Goal: Task Accomplishment & Management: Complete application form

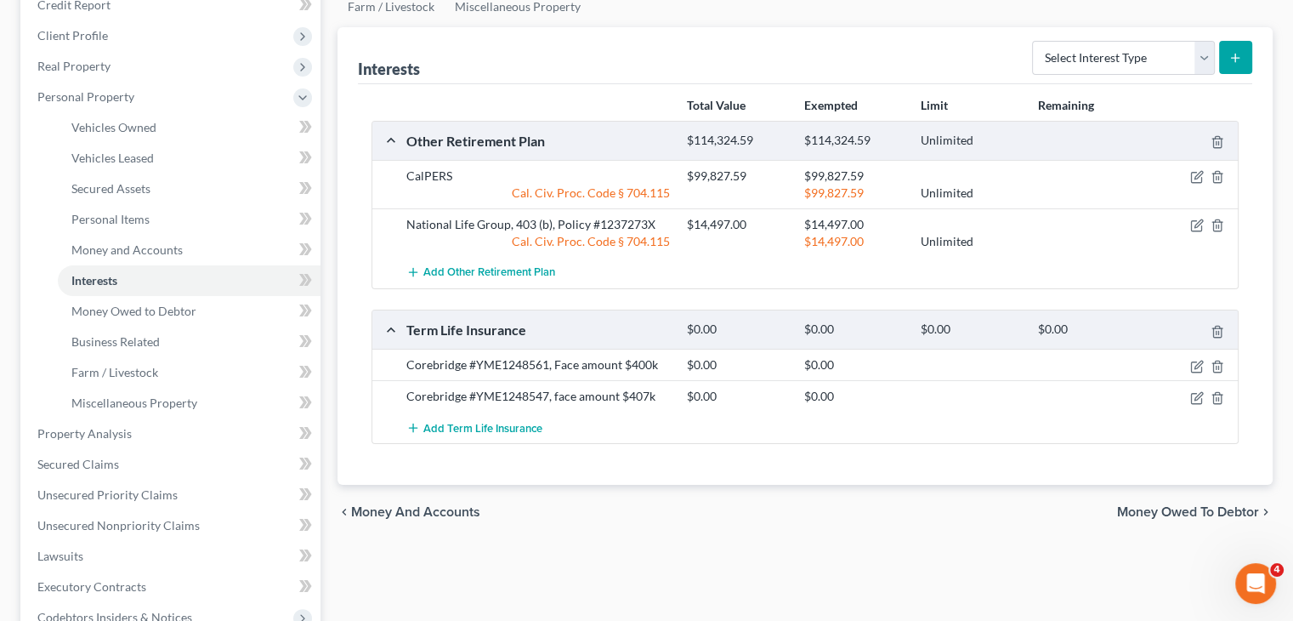
scroll to position [170, 0]
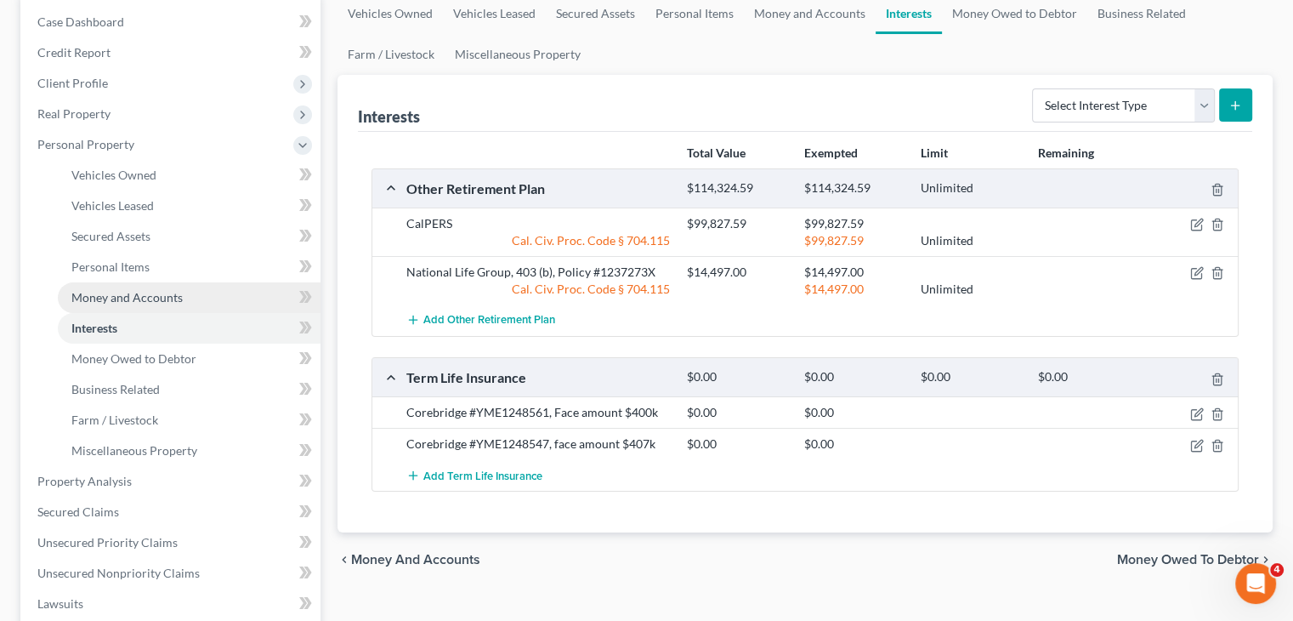
click at [103, 297] on span "Money and Accounts" at bounding box center [126, 297] width 111 height 14
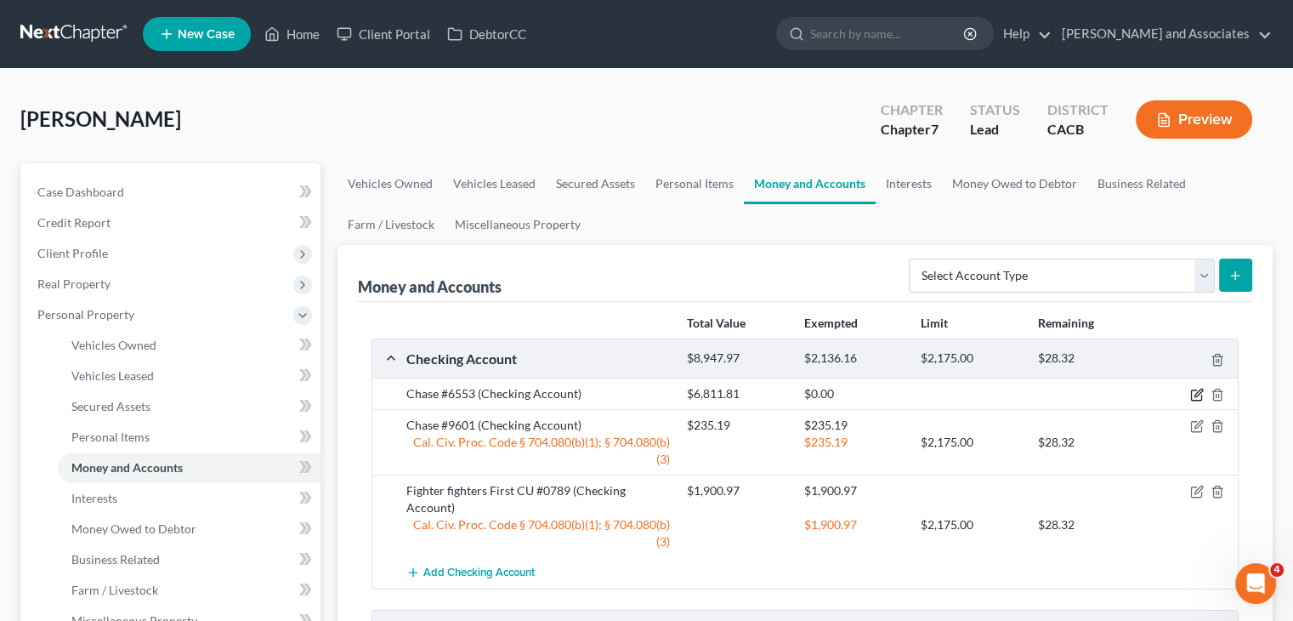
click at [1191, 391] on icon "button" at bounding box center [1196, 395] width 10 height 10
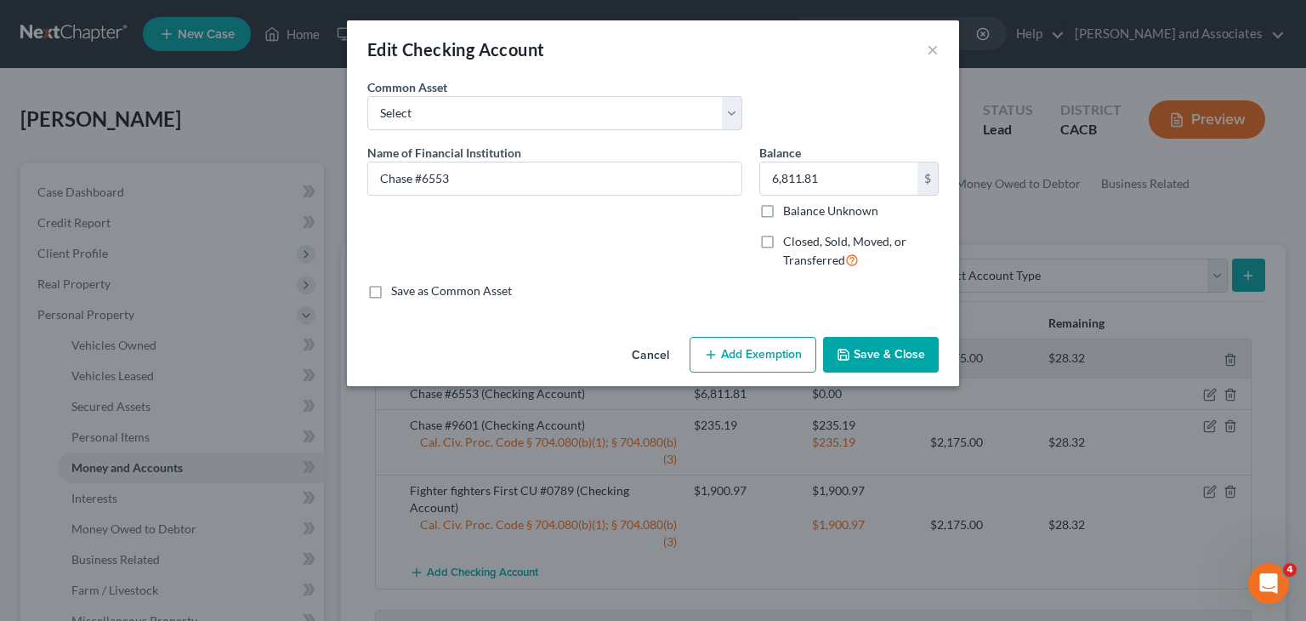
click at [779, 366] on button "Add Exemption" at bounding box center [752, 355] width 127 height 36
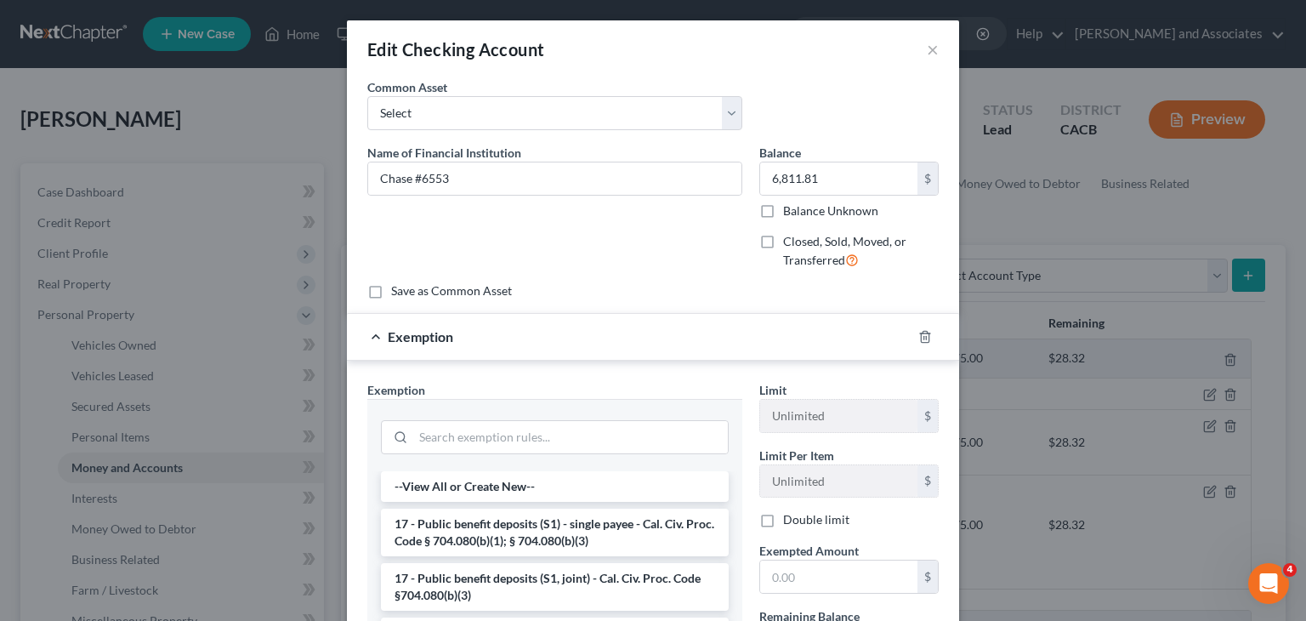
scroll to position [170, 0]
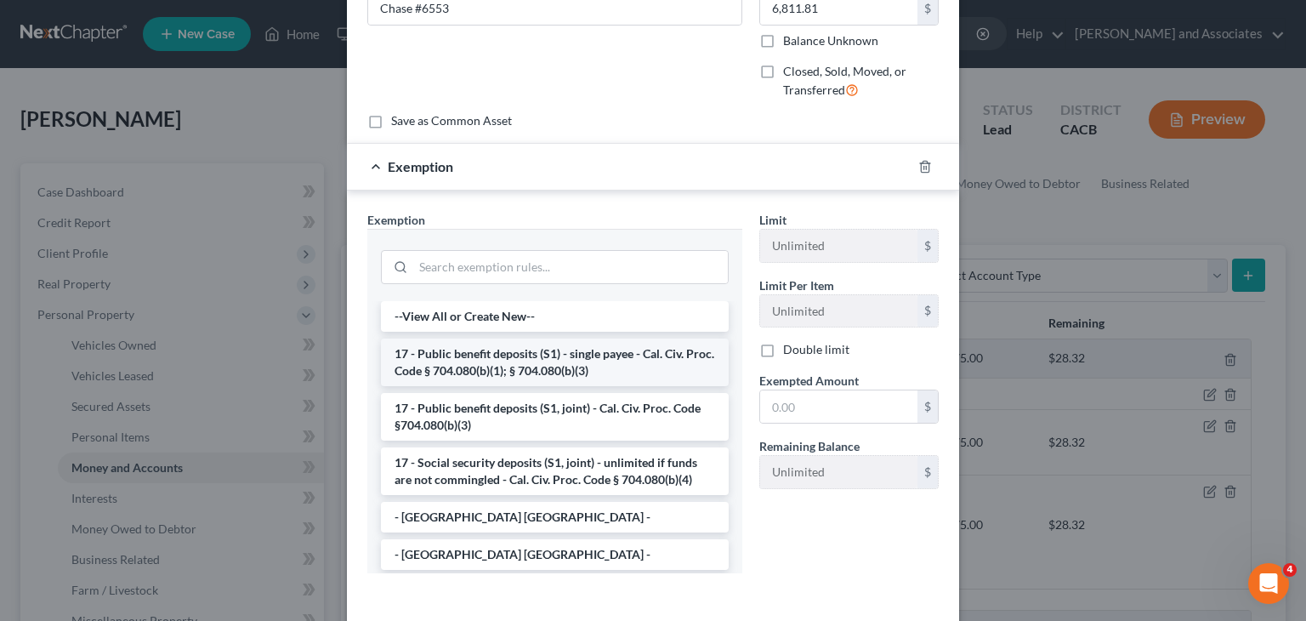
click at [578, 361] on li "17 - Public benefit deposits (S1) - single payee - Cal. Civ. Proc. Code § 704.0…" at bounding box center [555, 362] width 348 height 48
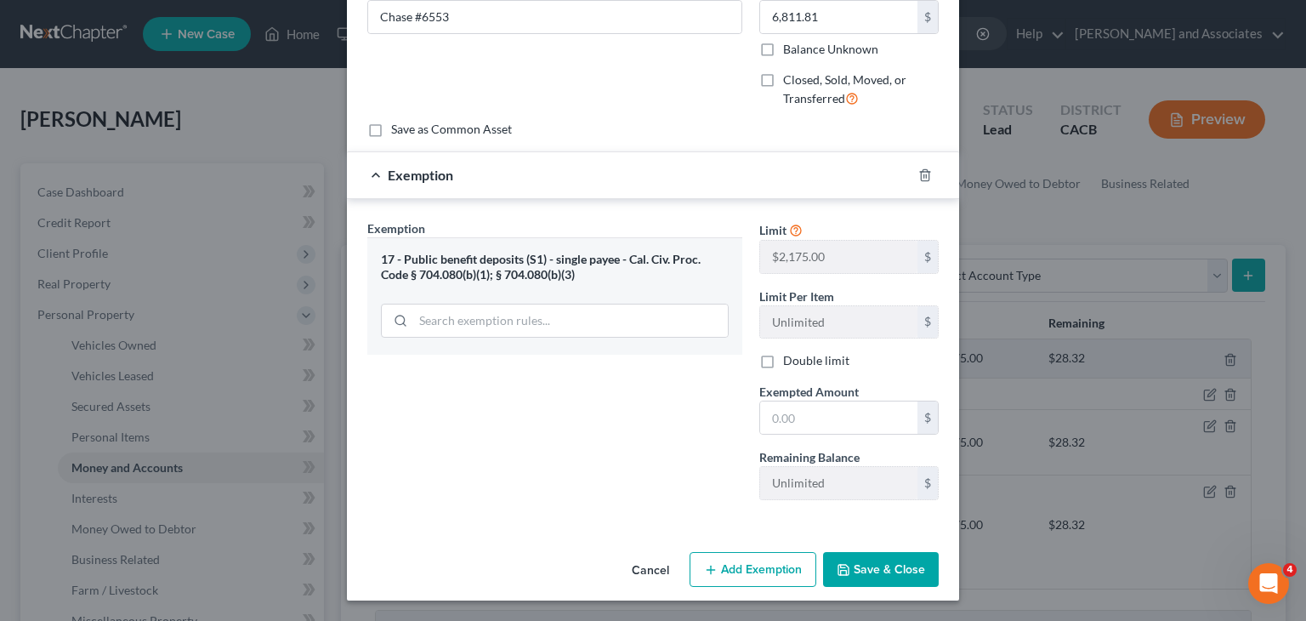
scroll to position [160, 0]
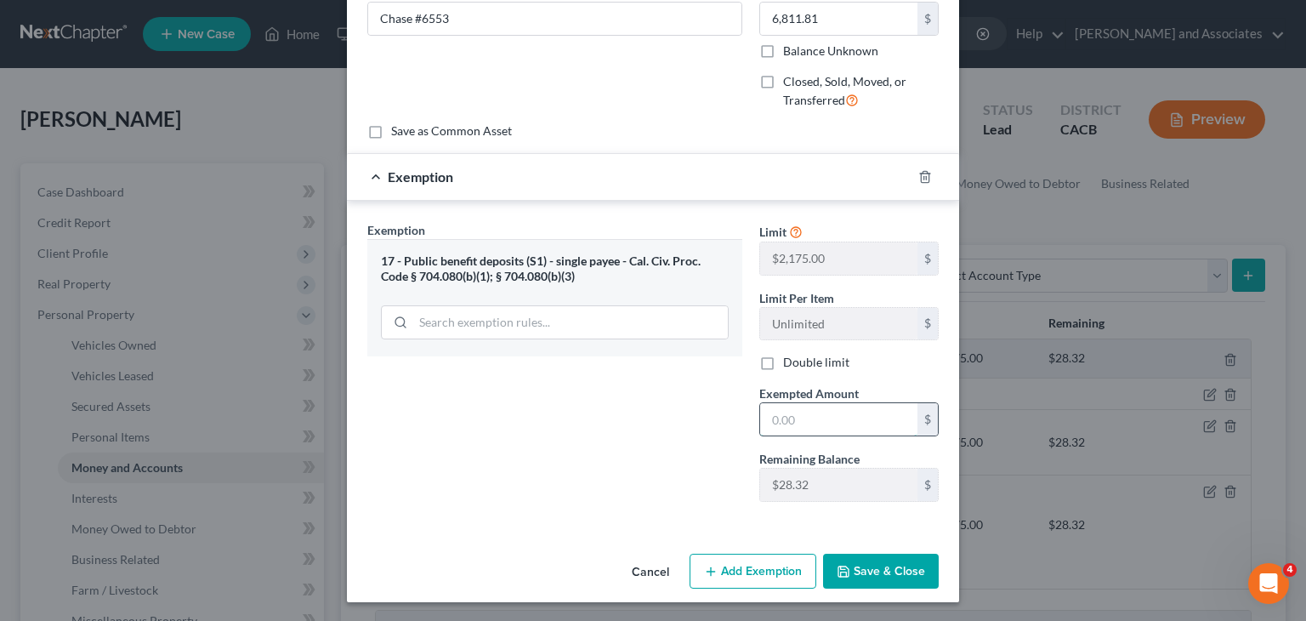
click at [870, 422] on input "text" at bounding box center [838, 419] width 157 height 32
type input "28.32"
click at [377, 181] on div "Exemption $28.32" at bounding box center [629, 176] width 564 height 45
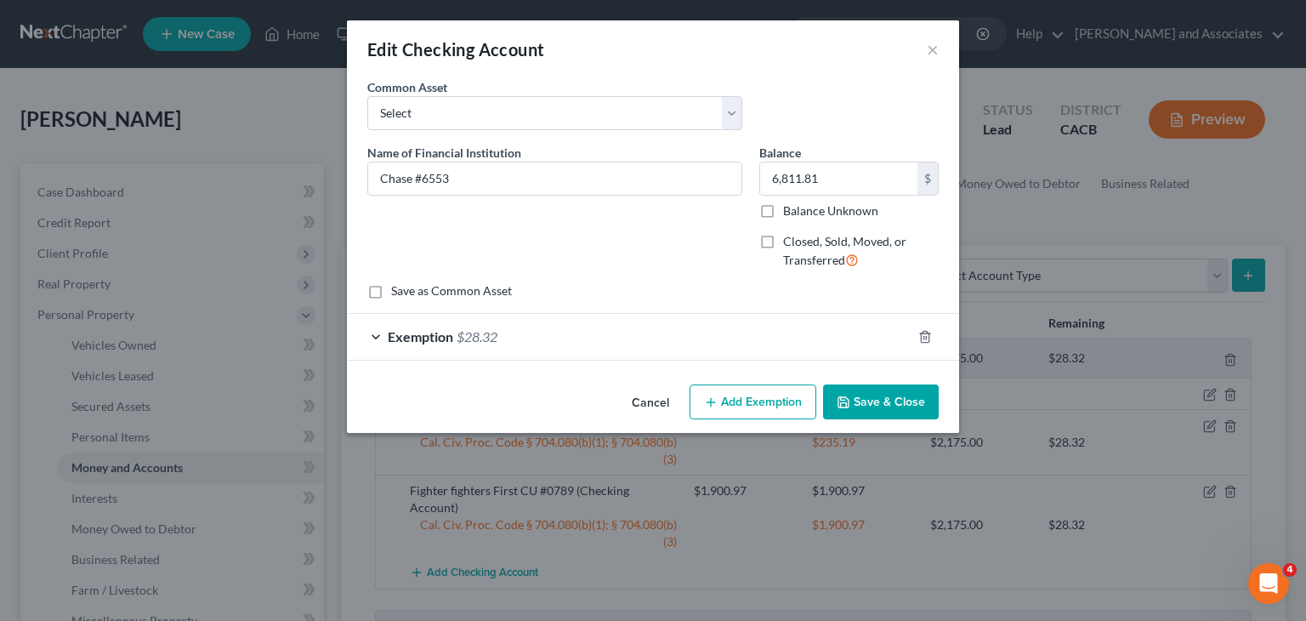
scroll to position [0, 0]
click at [891, 400] on button "Save & Close" at bounding box center [881, 402] width 116 height 36
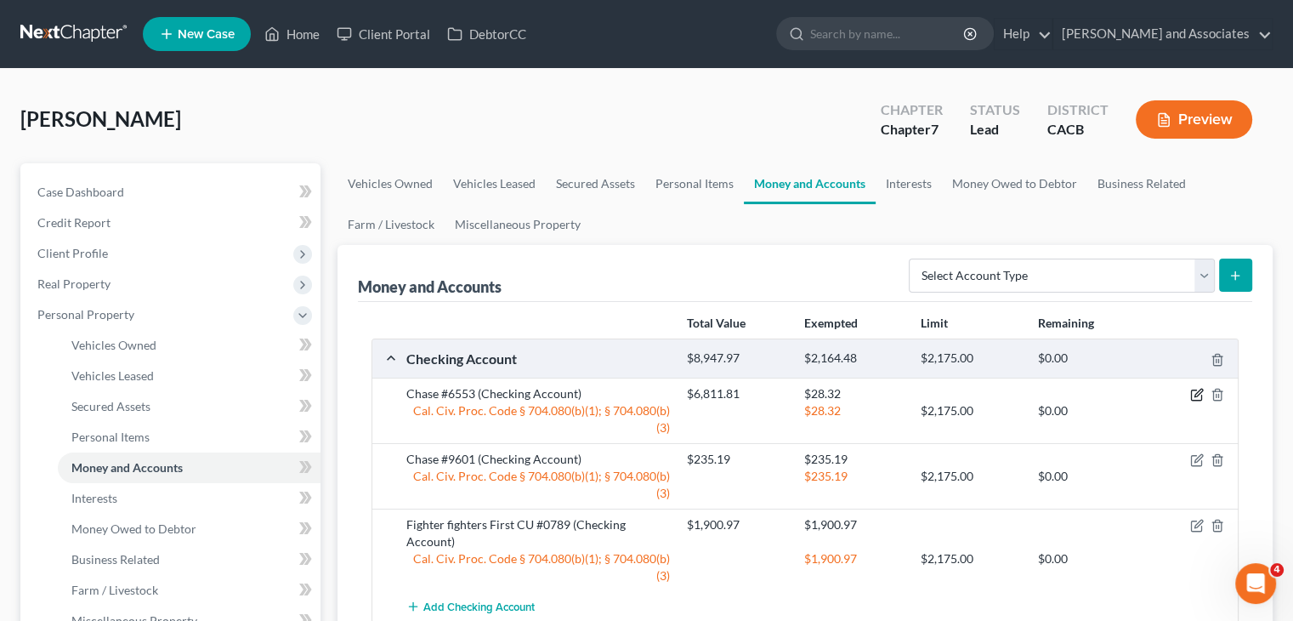
click at [1198, 388] on icon "button" at bounding box center [1197, 395] width 14 height 14
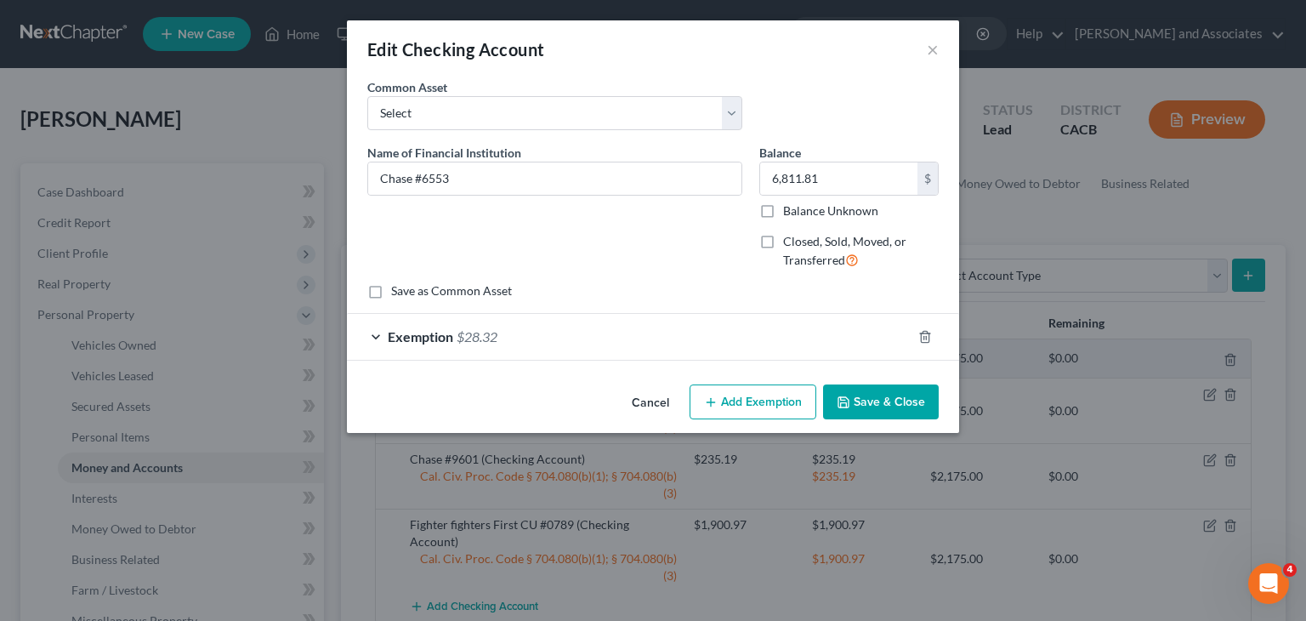
click at [564, 325] on div "Exemption $28.32" at bounding box center [629, 336] width 564 height 45
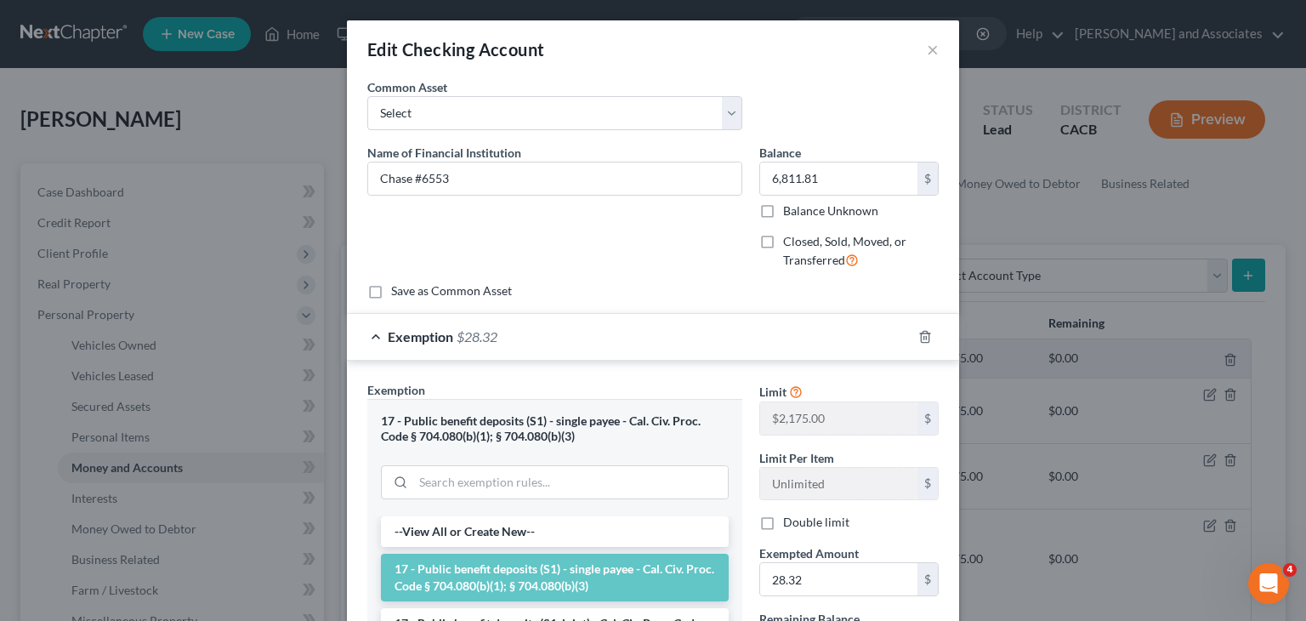
scroll to position [170, 0]
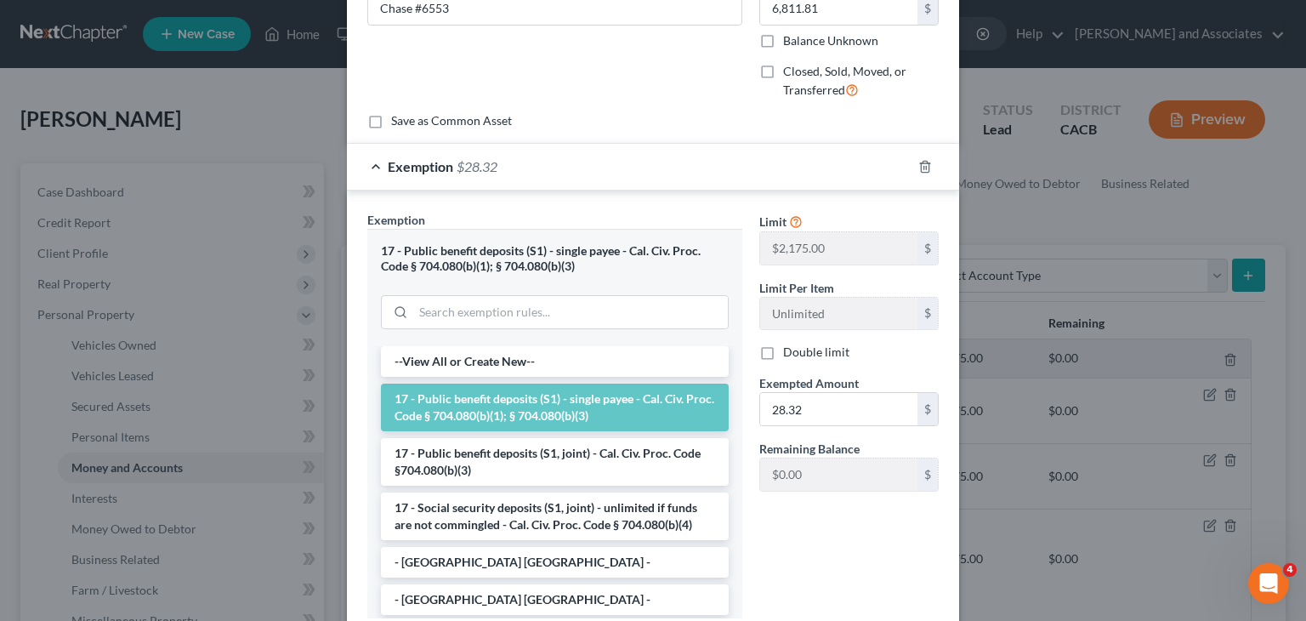
click at [399, 173] on span "Exemption" at bounding box center [420, 166] width 65 height 16
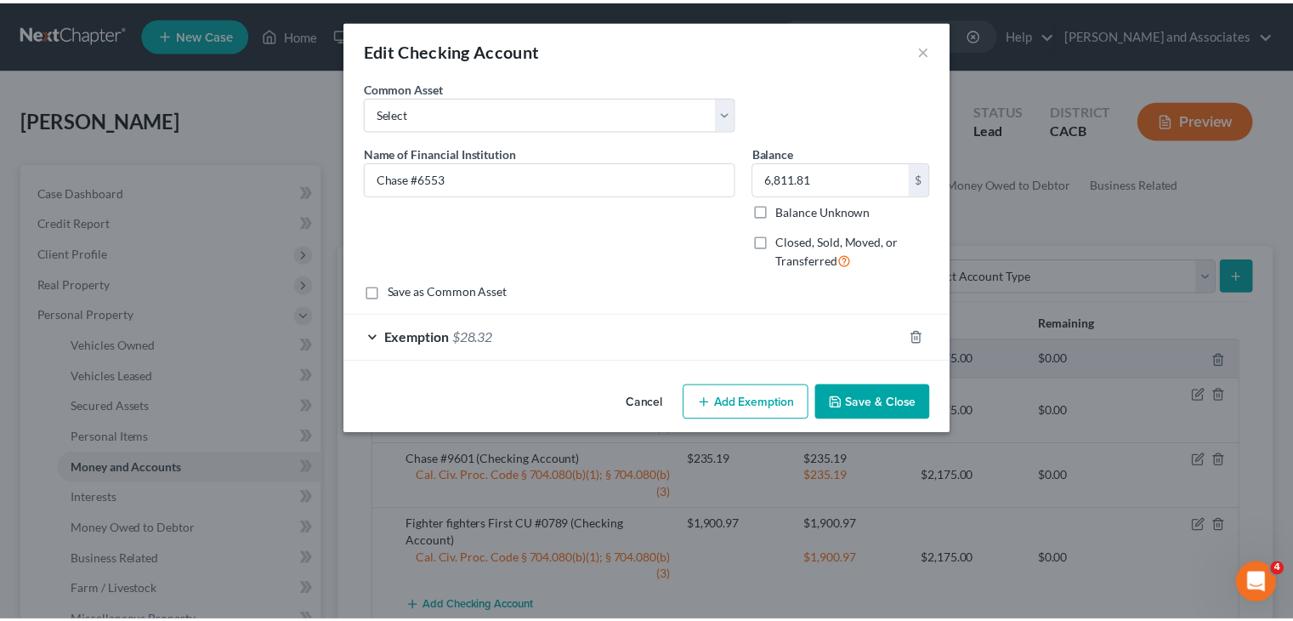
scroll to position [0, 0]
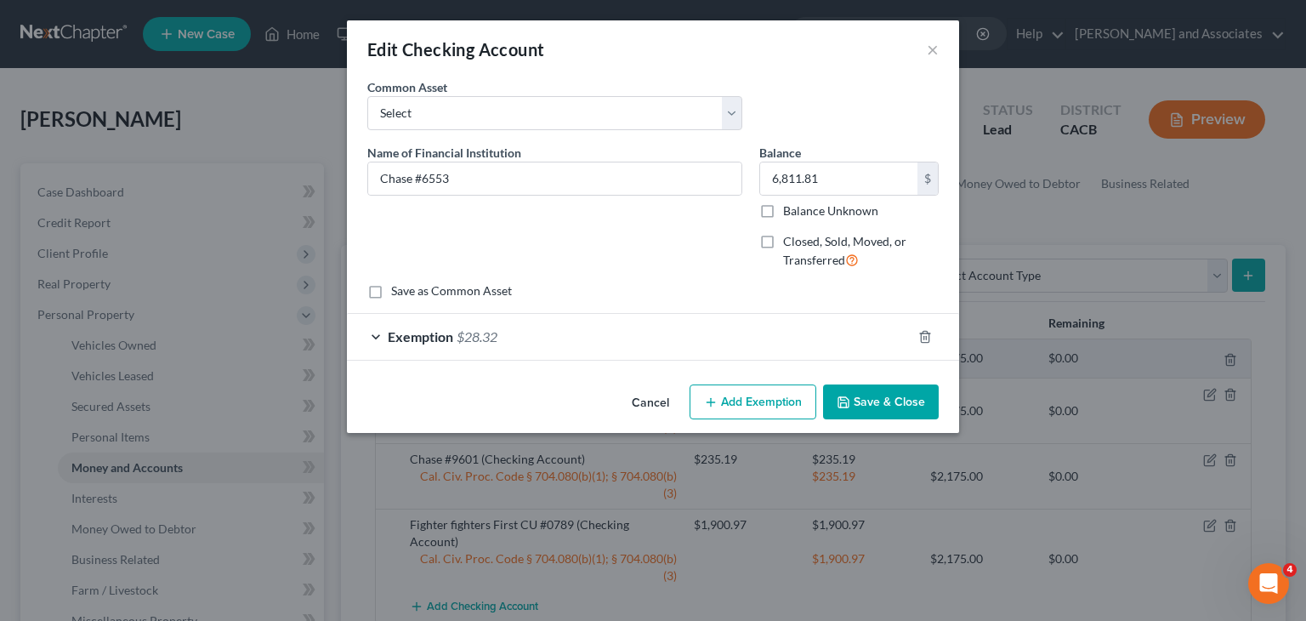
click at [894, 381] on div "Cancel Add Exemption Save & Close" at bounding box center [653, 405] width 612 height 56
click at [890, 395] on button "Save & Close" at bounding box center [881, 402] width 116 height 36
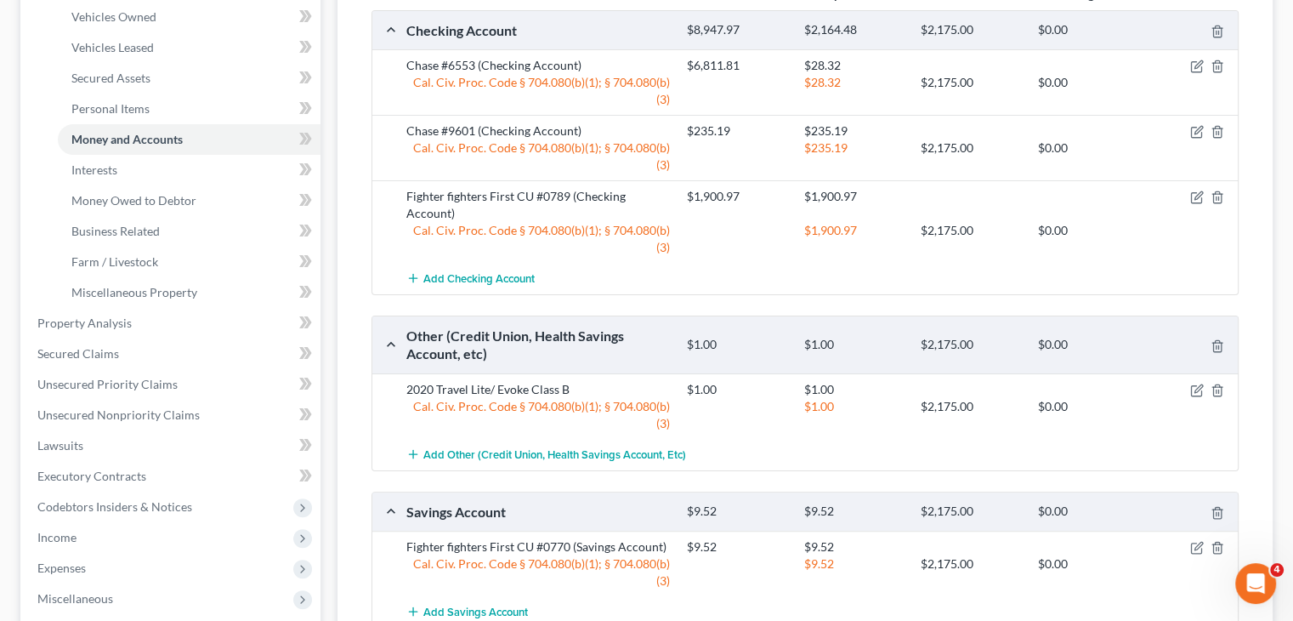
scroll to position [204, 0]
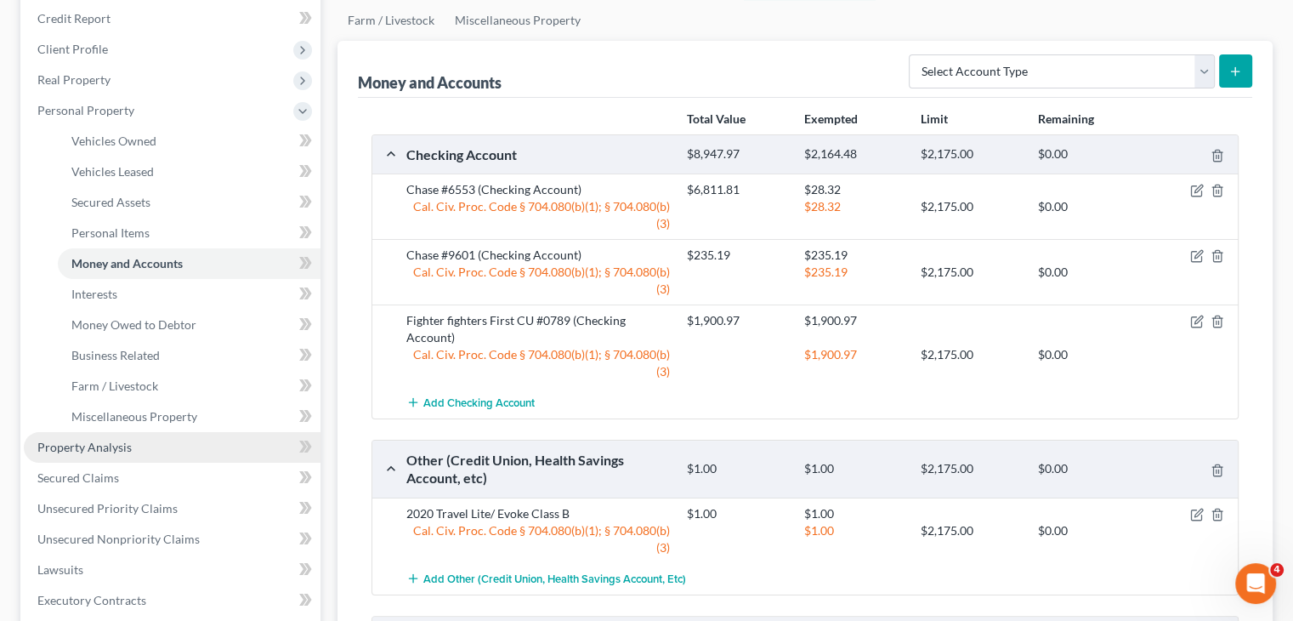
click at [133, 436] on link "Property Analysis" at bounding box center [172, 447] width 297 height 31
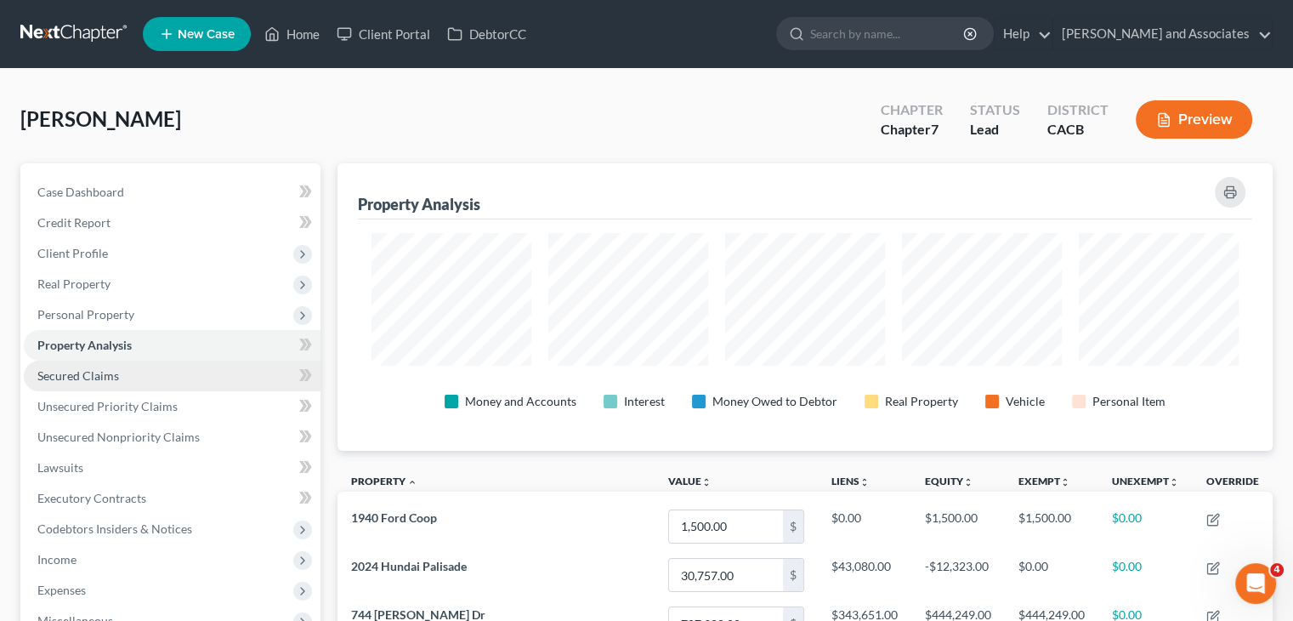
scroll to position [170, 0]
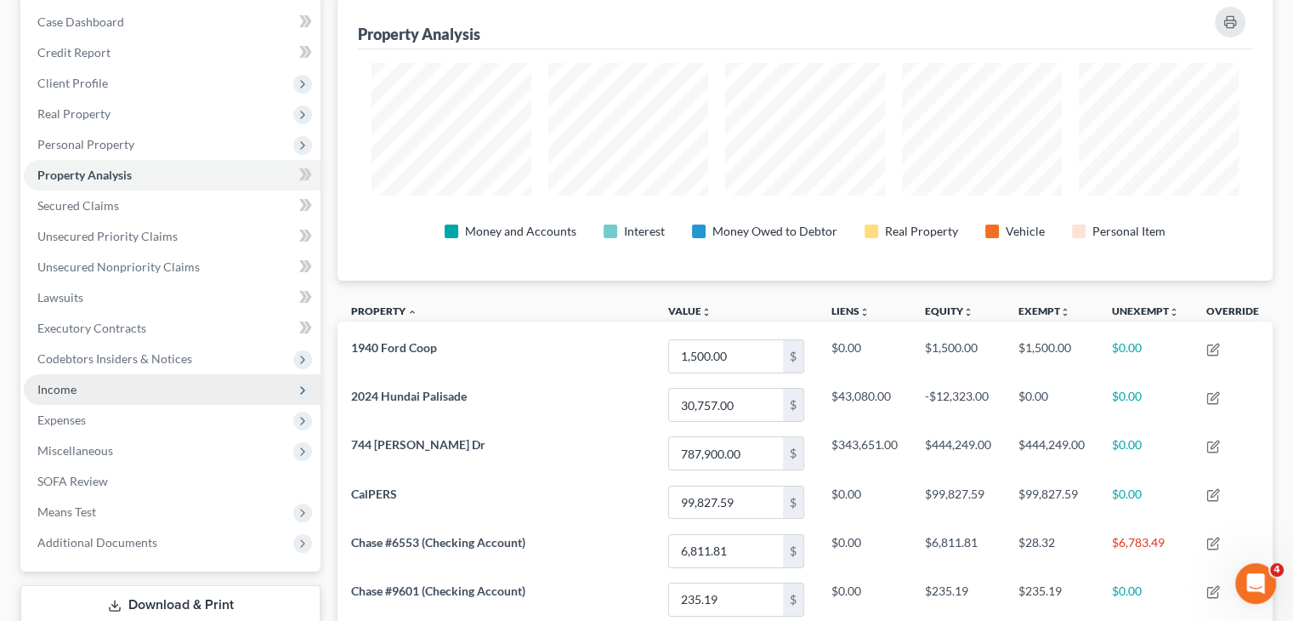
click at [144, 394] on span "Income" at bounding box center [172, 389] width 297 height 31
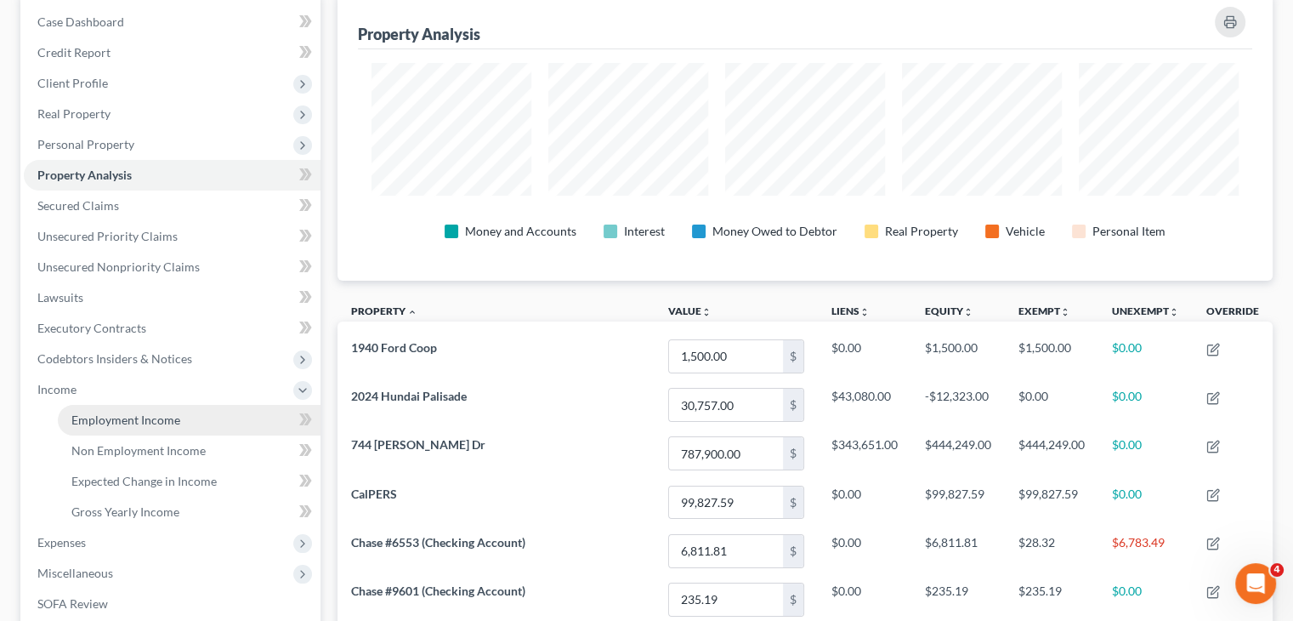
click at [148, 409] on link "Employment Income" at bounding box center [189, 420] width 263 height 31
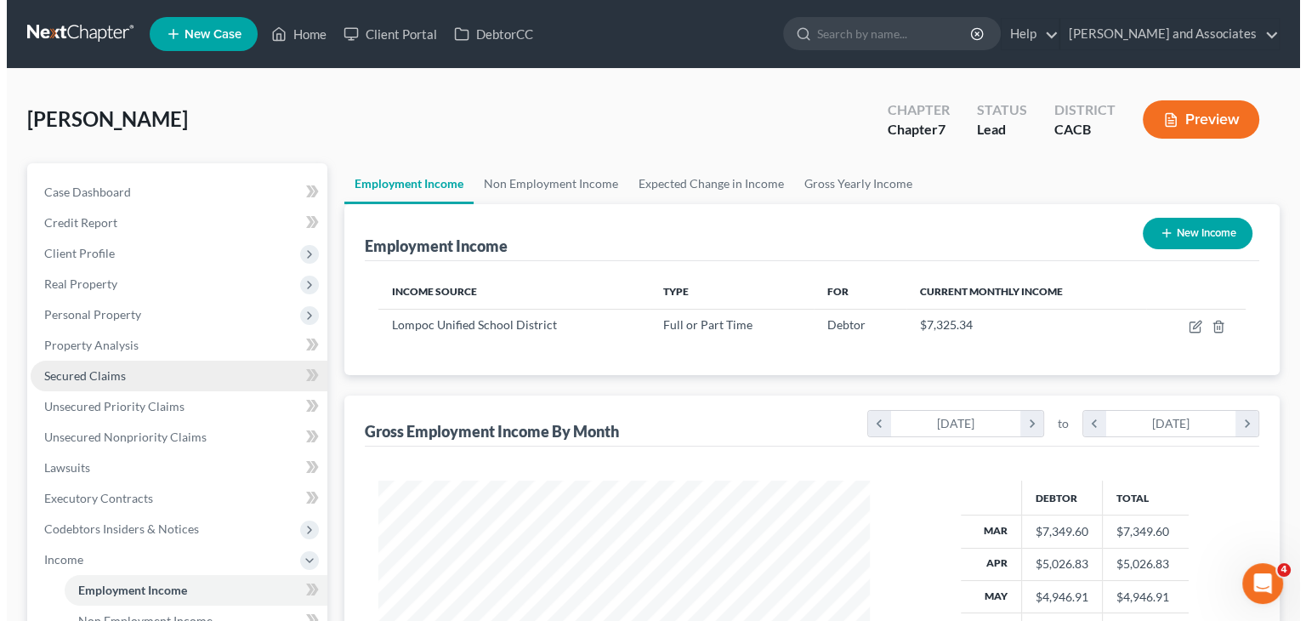
scroll to position [303, 524]
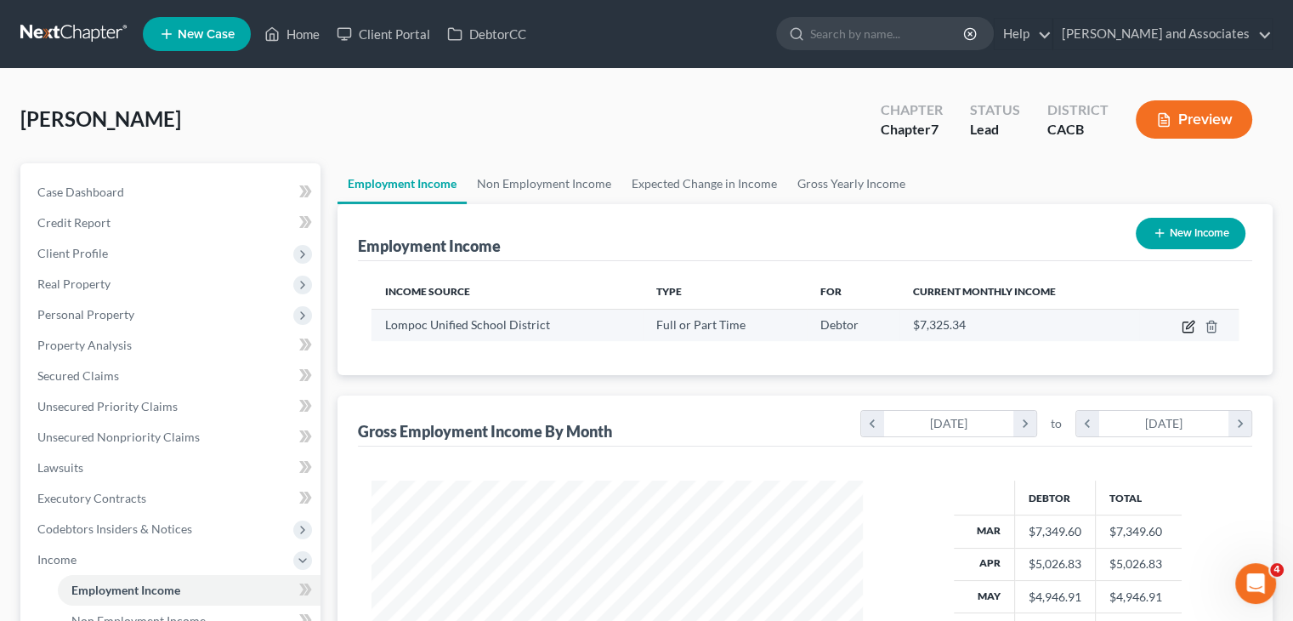
click at [1191, 326] on icon "button" at bounding box center [1189, 327] width 14 height 14
select select "0"
select select "4"
select select "0"
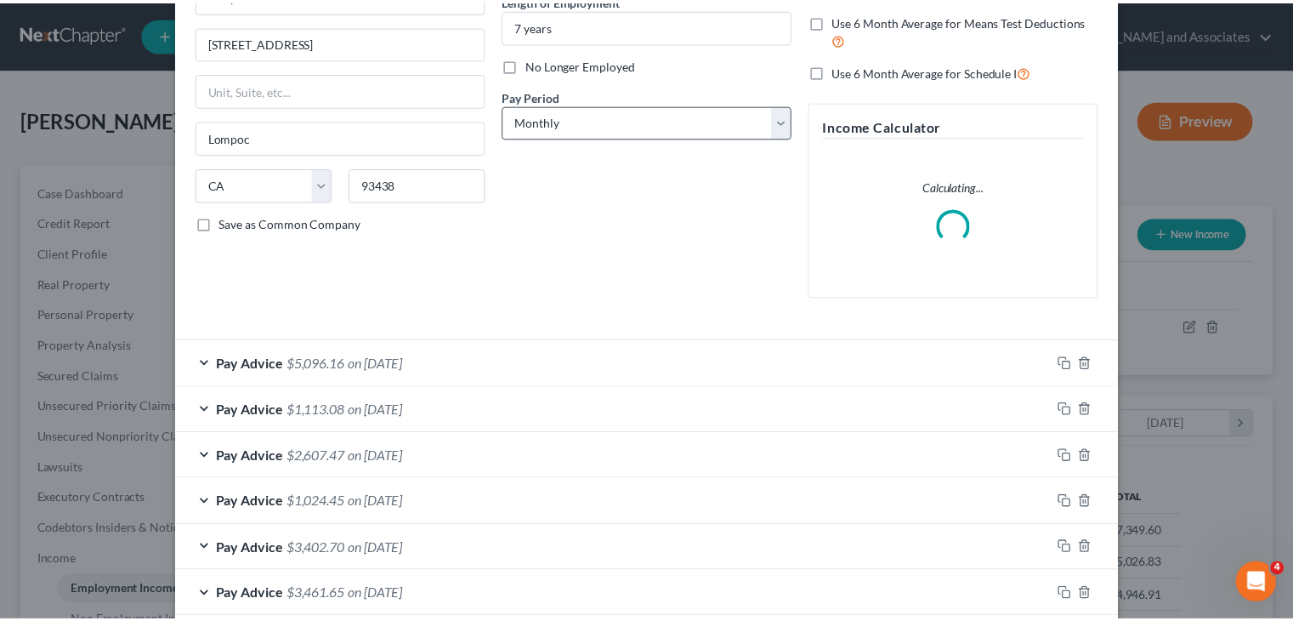
scroll to position [318, 0]
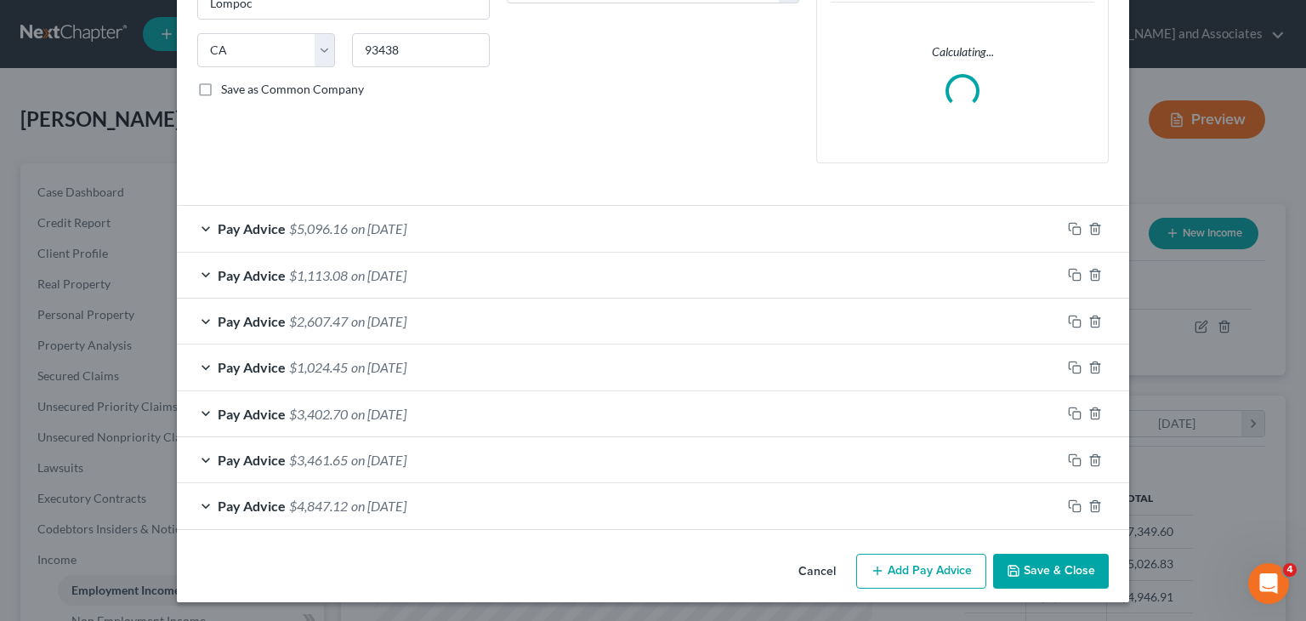
click at [1049, 565] on button "Save & Close" at bounding box center [1051, 571] width 116 height 36
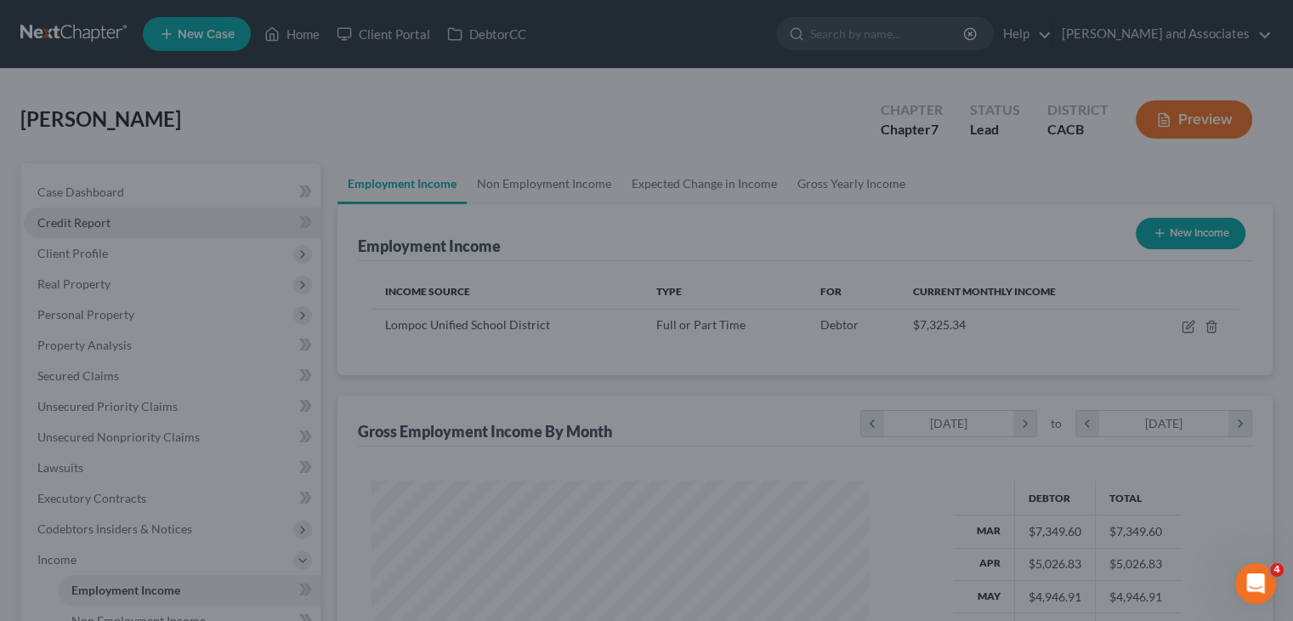
scroll to position [849748, 849525]
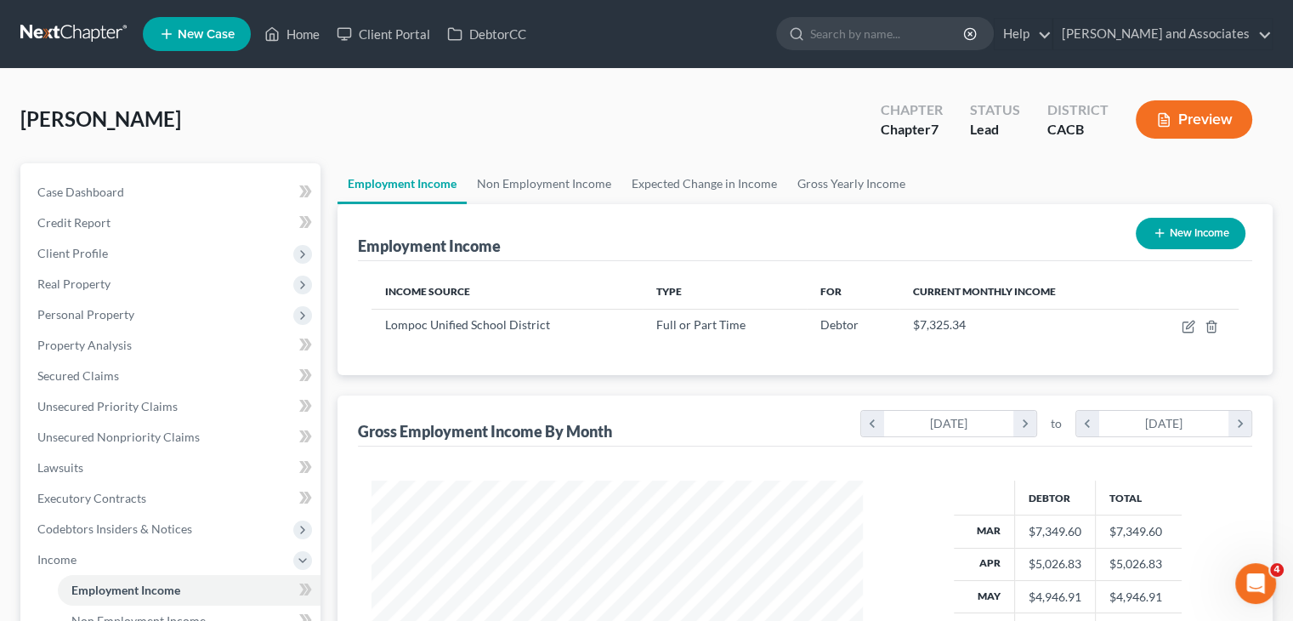
click at [79, 34] on link at bounding box center [74, 34] width 109 height 31
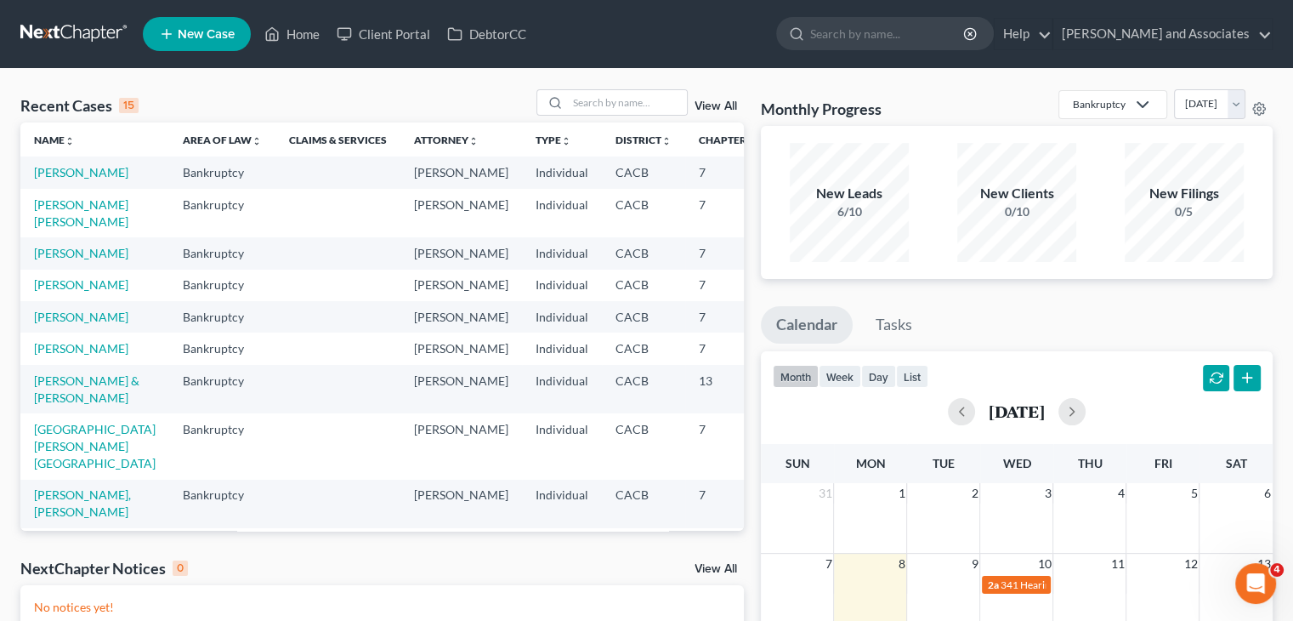
click at [26, 298] on tbody "Herrera, Arleen Bankruptcy Michael Clayton Individual CACB 7 Rodriguez Orozco, …" at bounding box center [435, 488] width 831 height 664
click at [48, 260] on link "[PERSON_NAME]" at bounding box center [81, 253] width 94 height 14
